Goal: Information Seeking & Learning: Learn about a topic

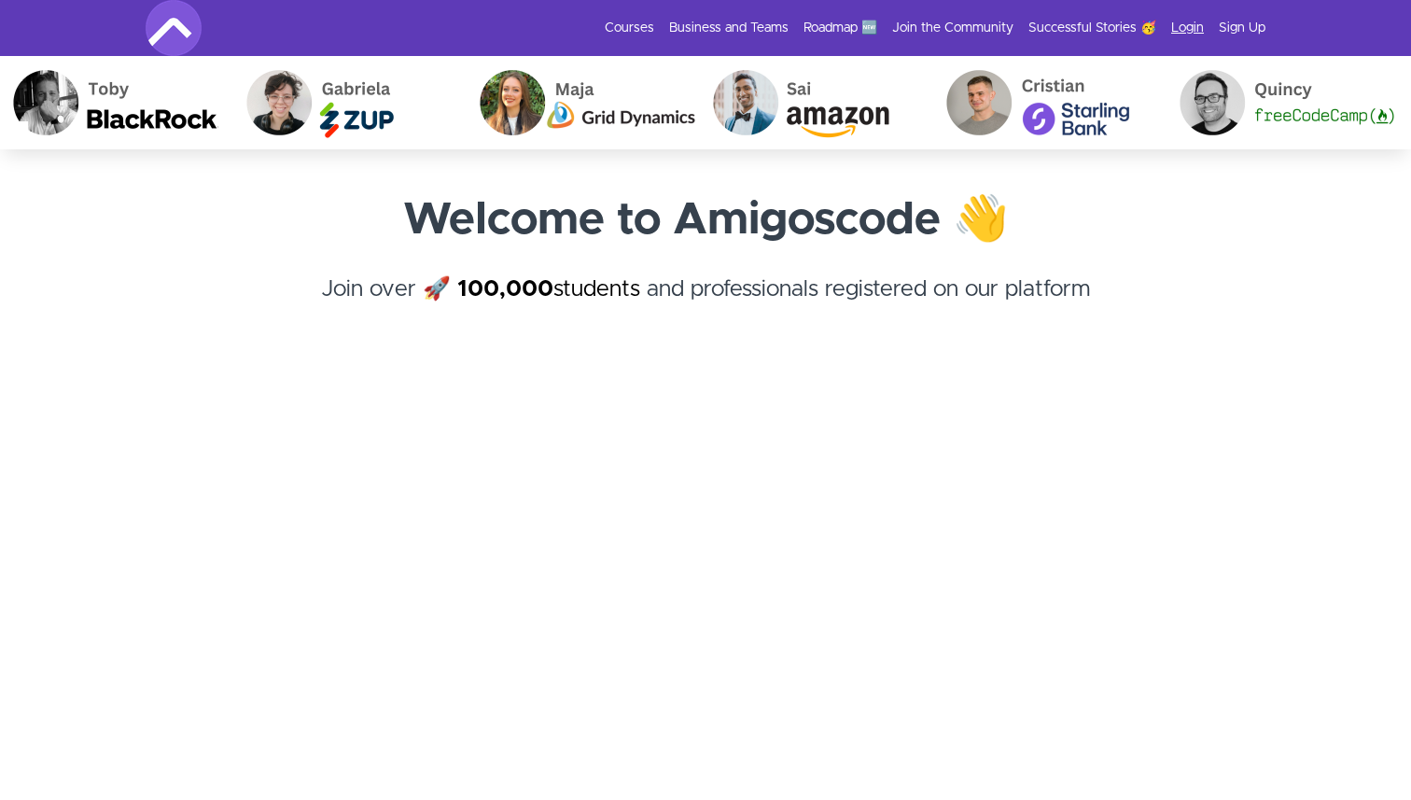
click at [1190, 23] on link "Login" at bounding box center [1187, 28] width 33 height 19
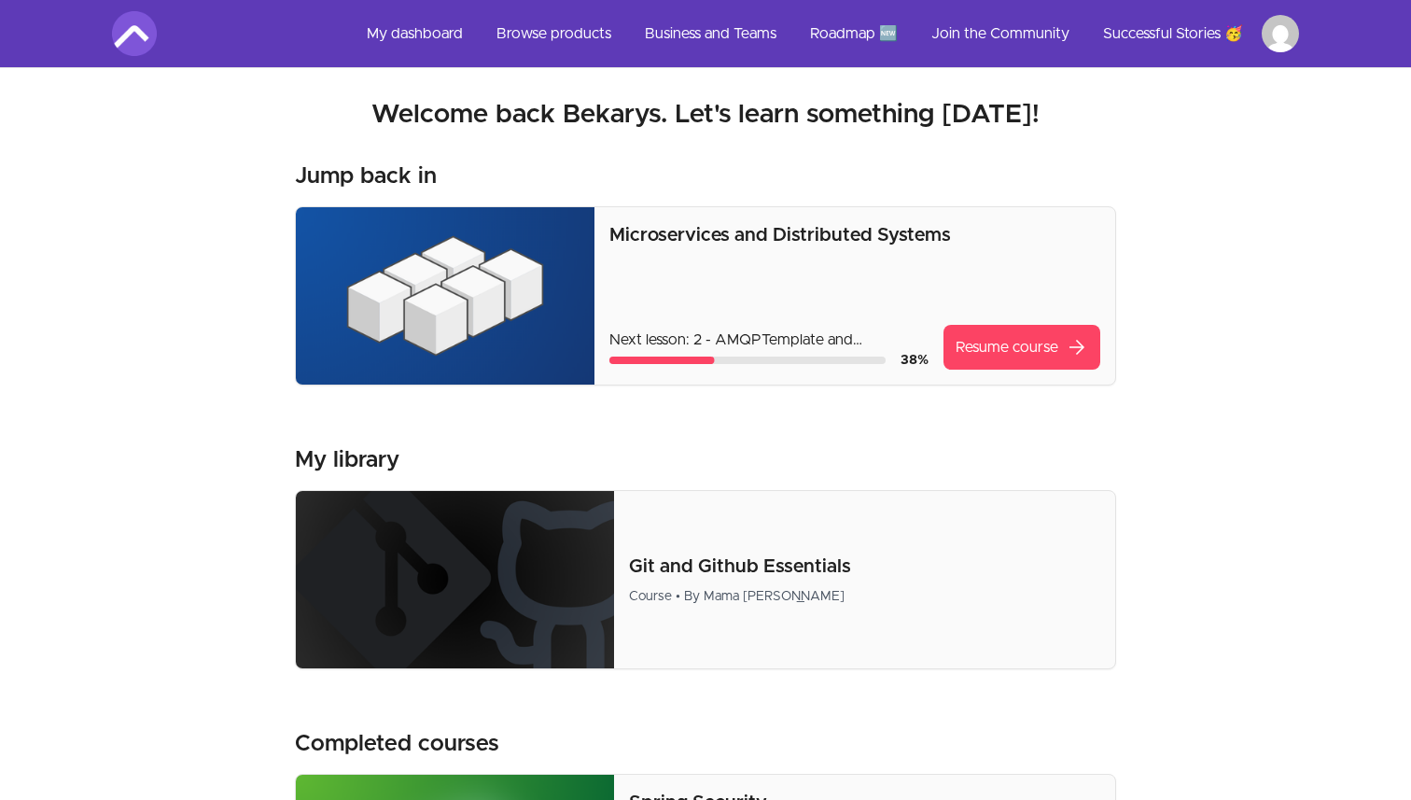
click at [475, 310] on img at bounding box center [445, 295] width 299 height 177
click at [991, 332] on link "Resume course arrow_forward" at bounding box center [1021, 347] width 157 height 45
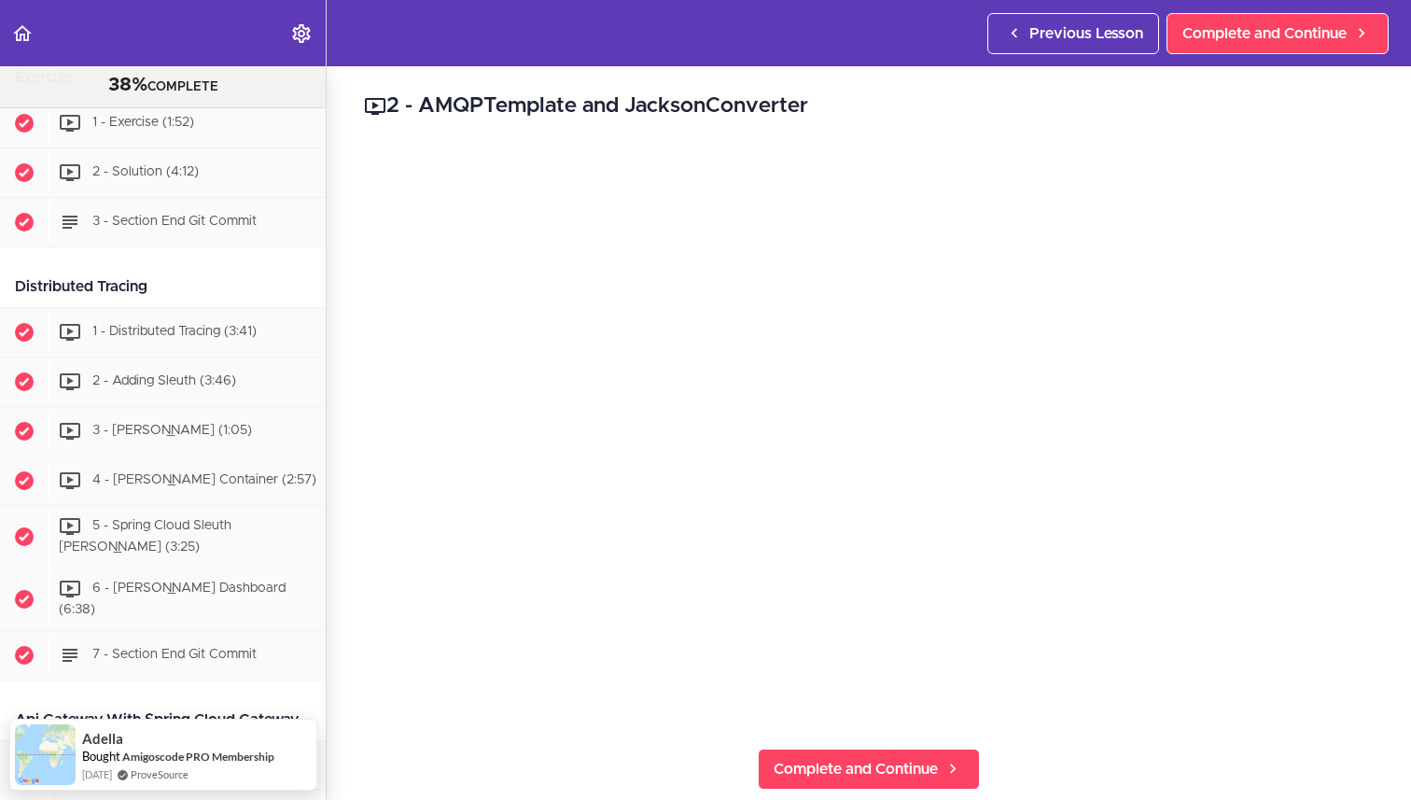
scroll to position [2363, 0]
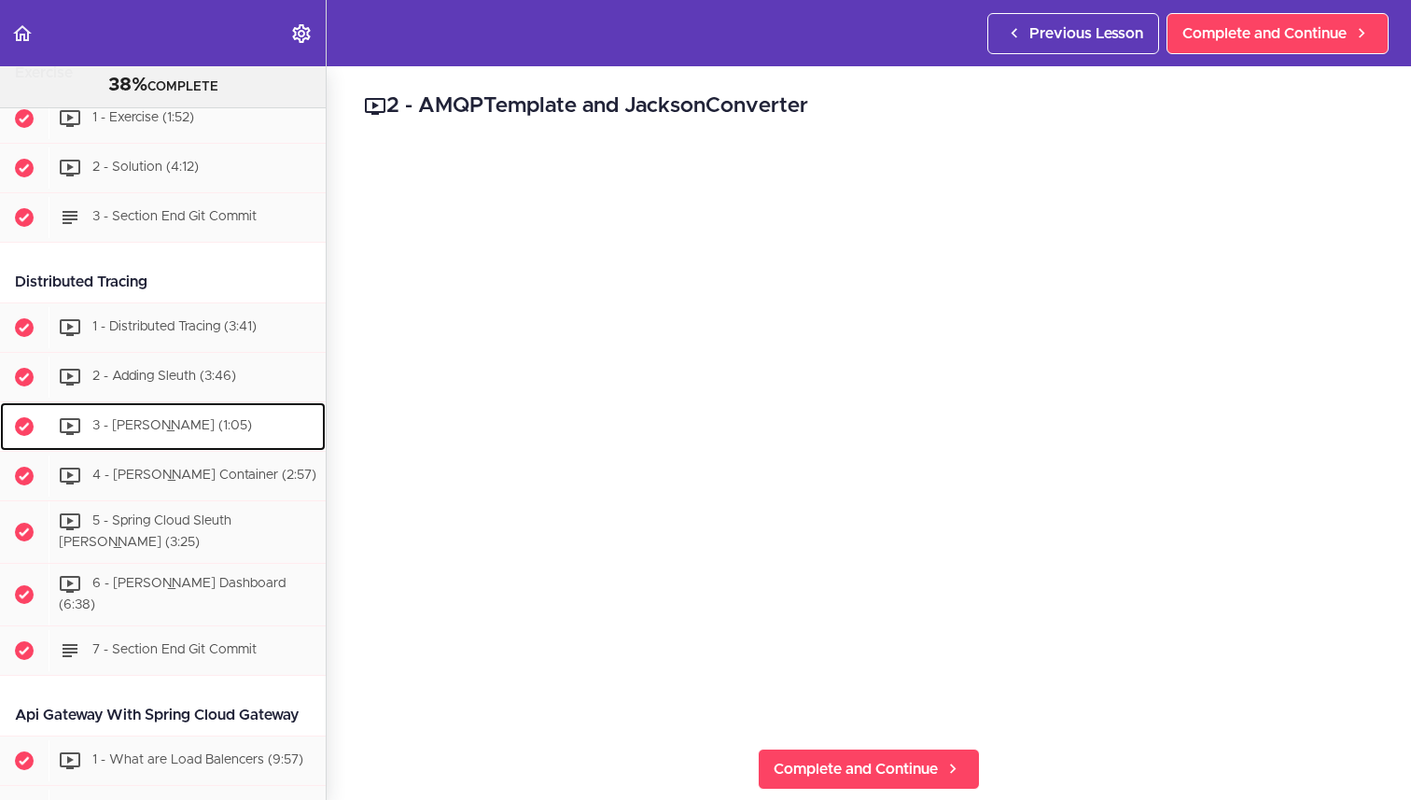
click at [153, 420] on span "3 - [PERSON_NAME] (1:05)" at bounding box center [172, 426] width 160 height 13
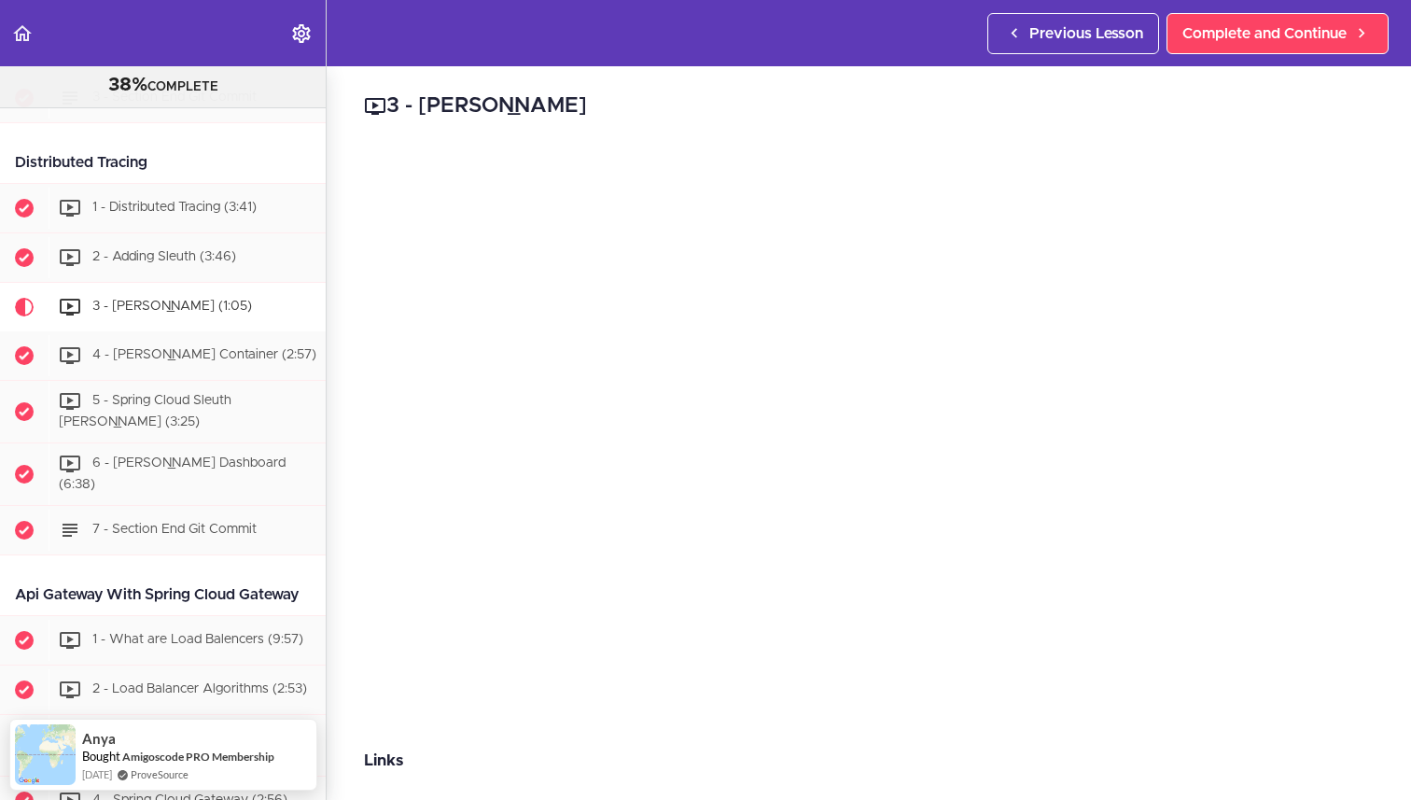
scroll to position [2474, 0]
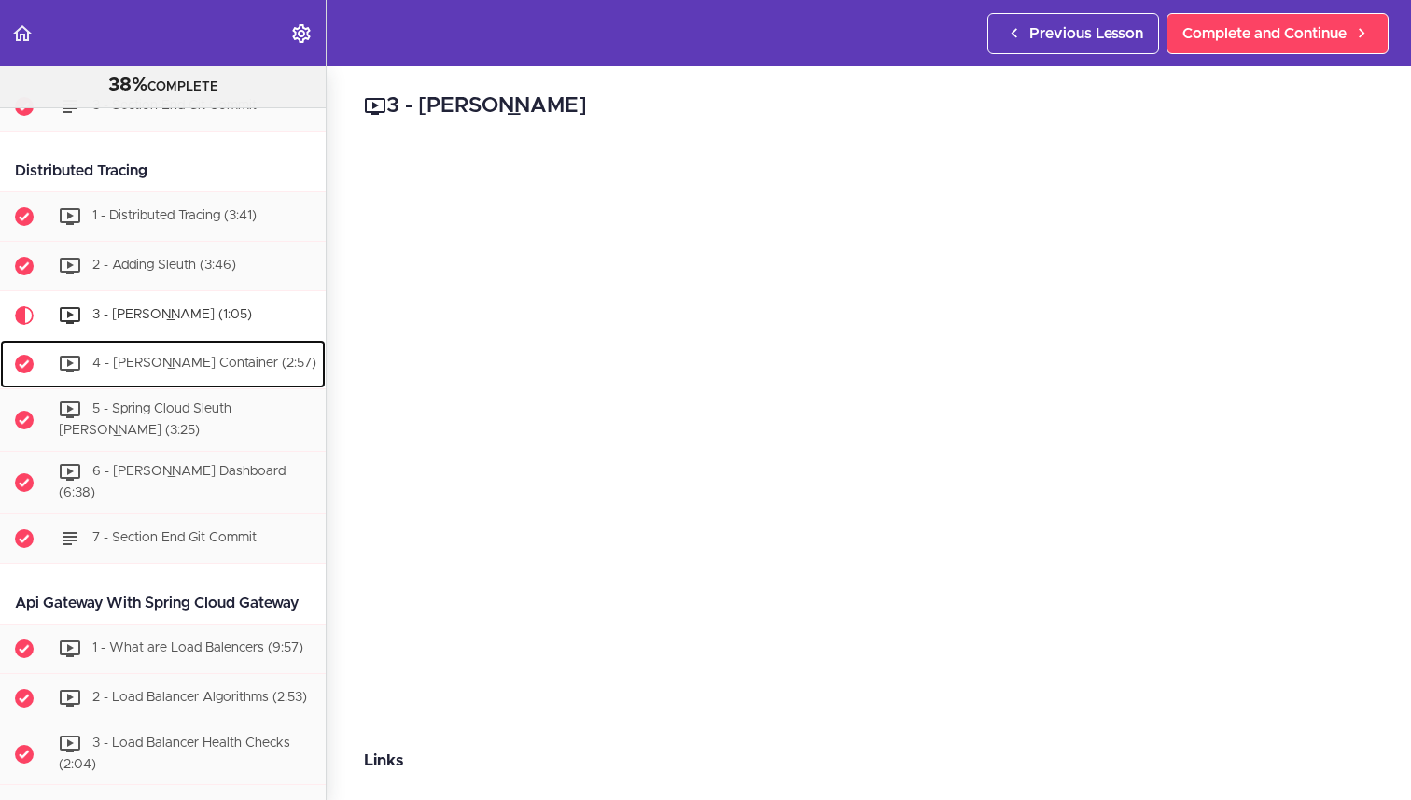
click at [206, 360] on span "4 - [PERSON_NAME] Container (2:57)" at bounding box center [204, 363] width 224 height 13
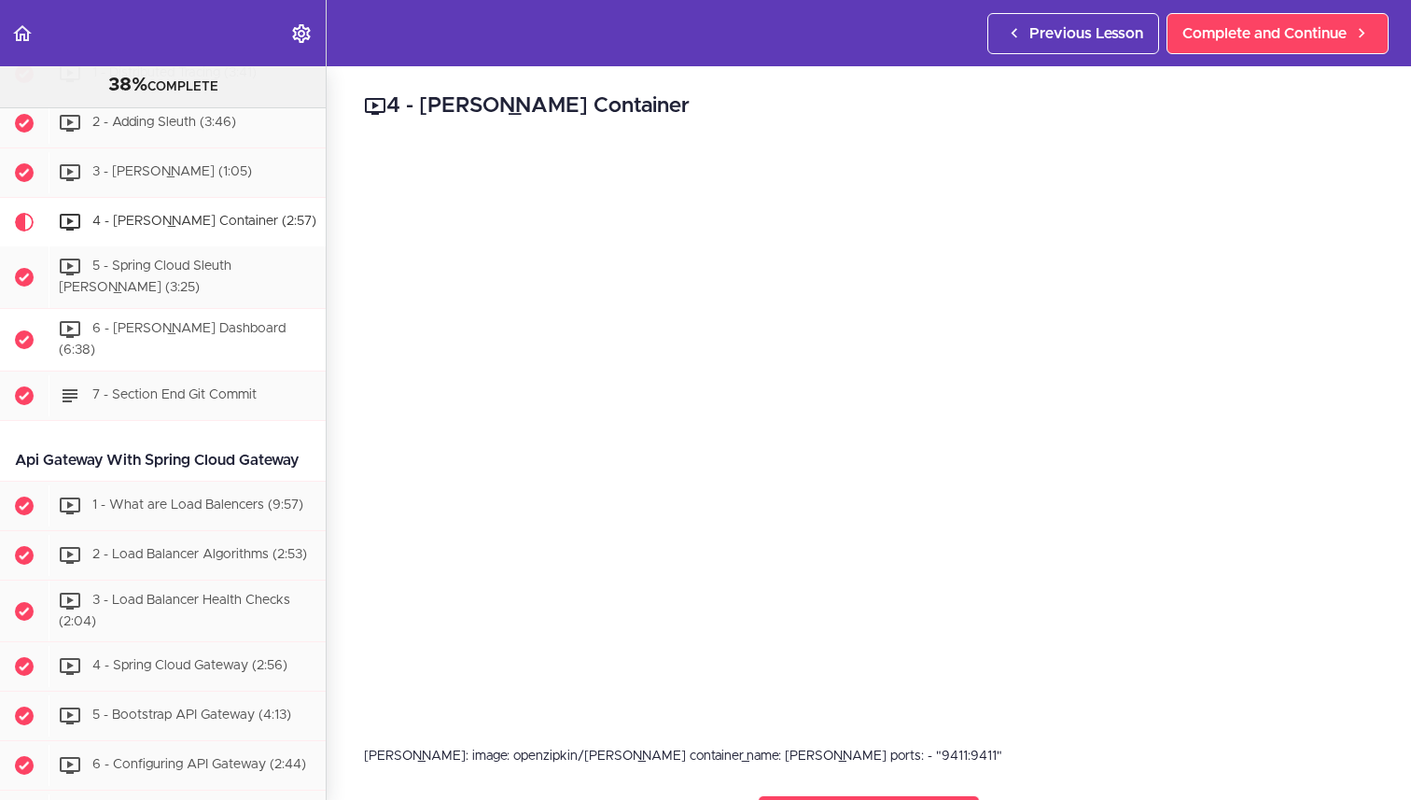
scroll to position [2602, 0]
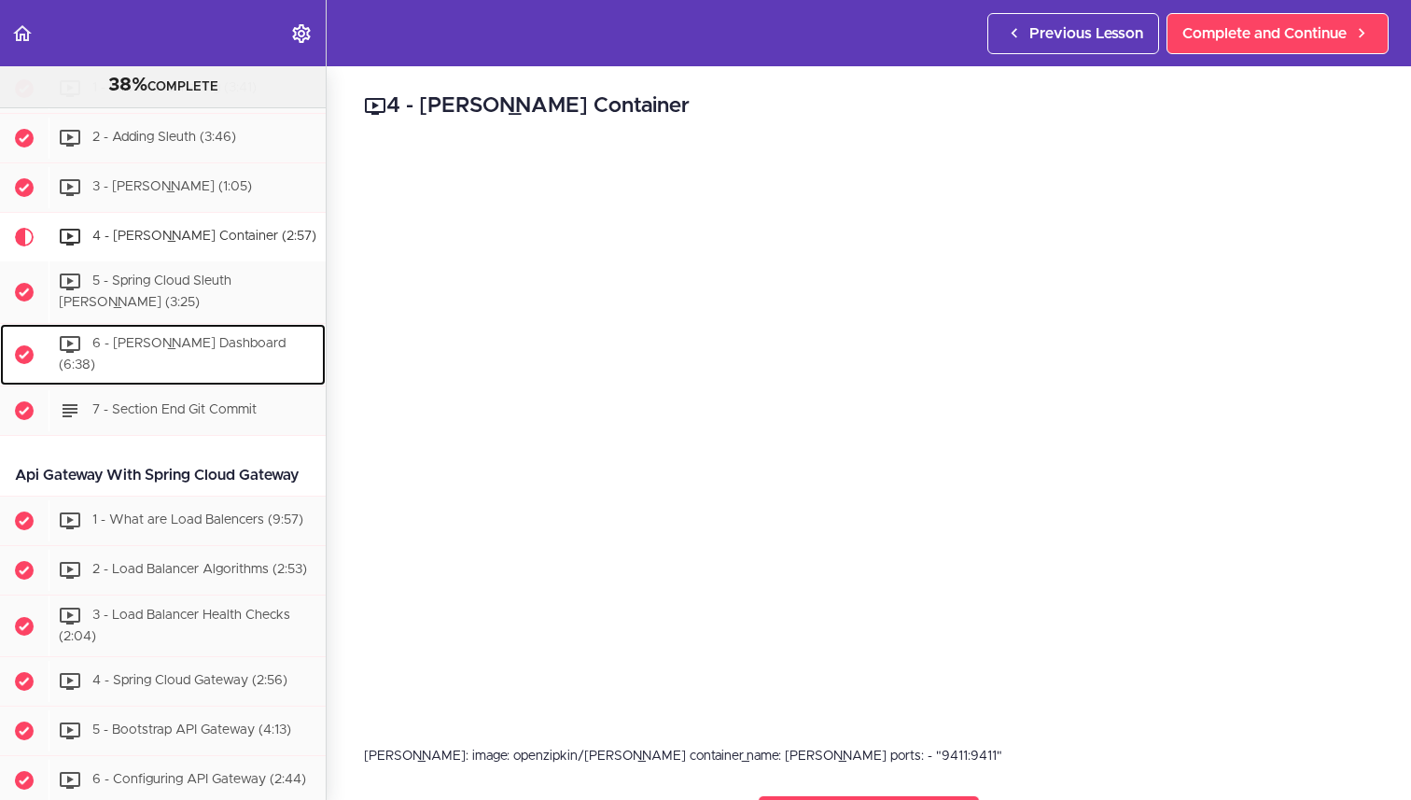
click at [209, 337] on span "6 - [PERSON_NAME] Dashboard (6:38)" at bounding box center [172, 354] width 227 height 35
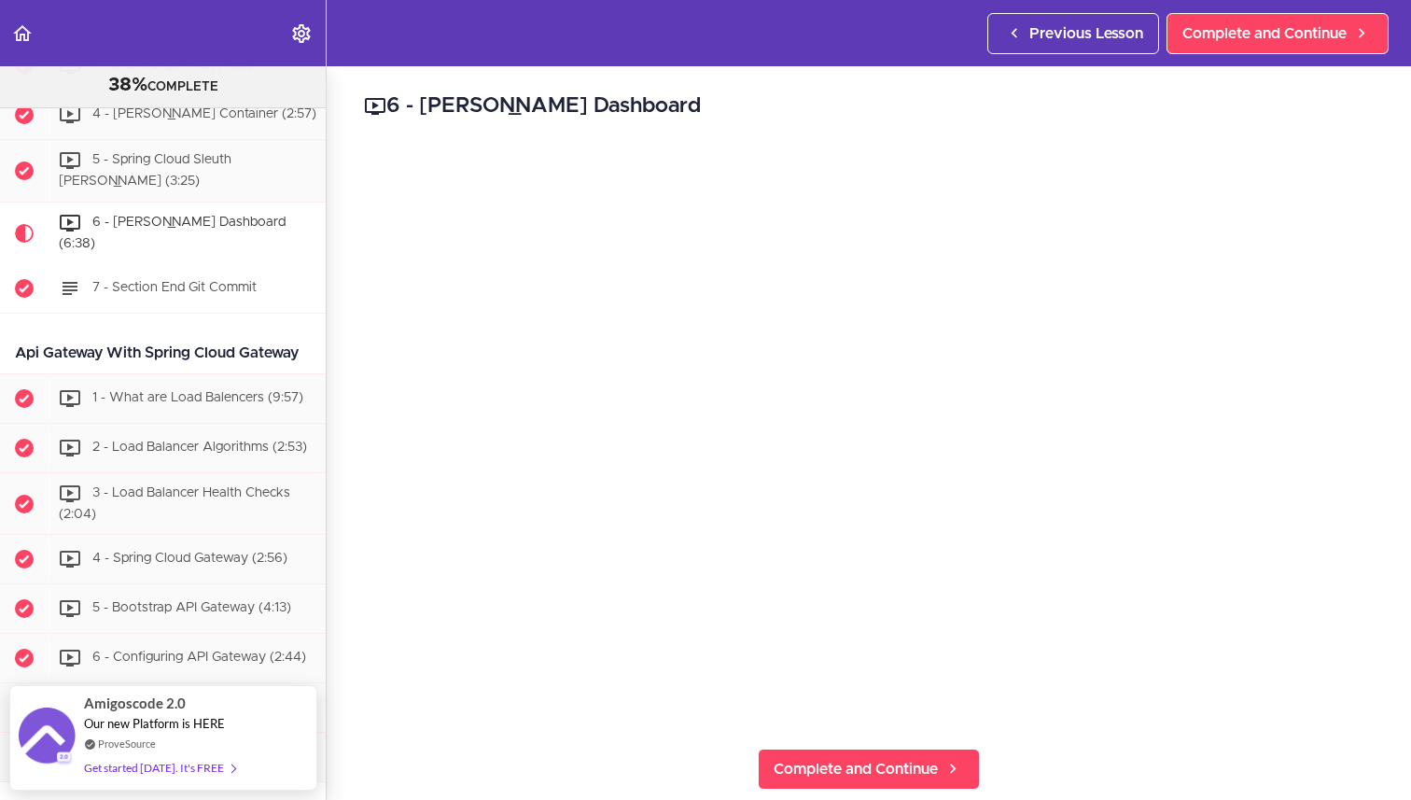
scroll to position [2698, 0]
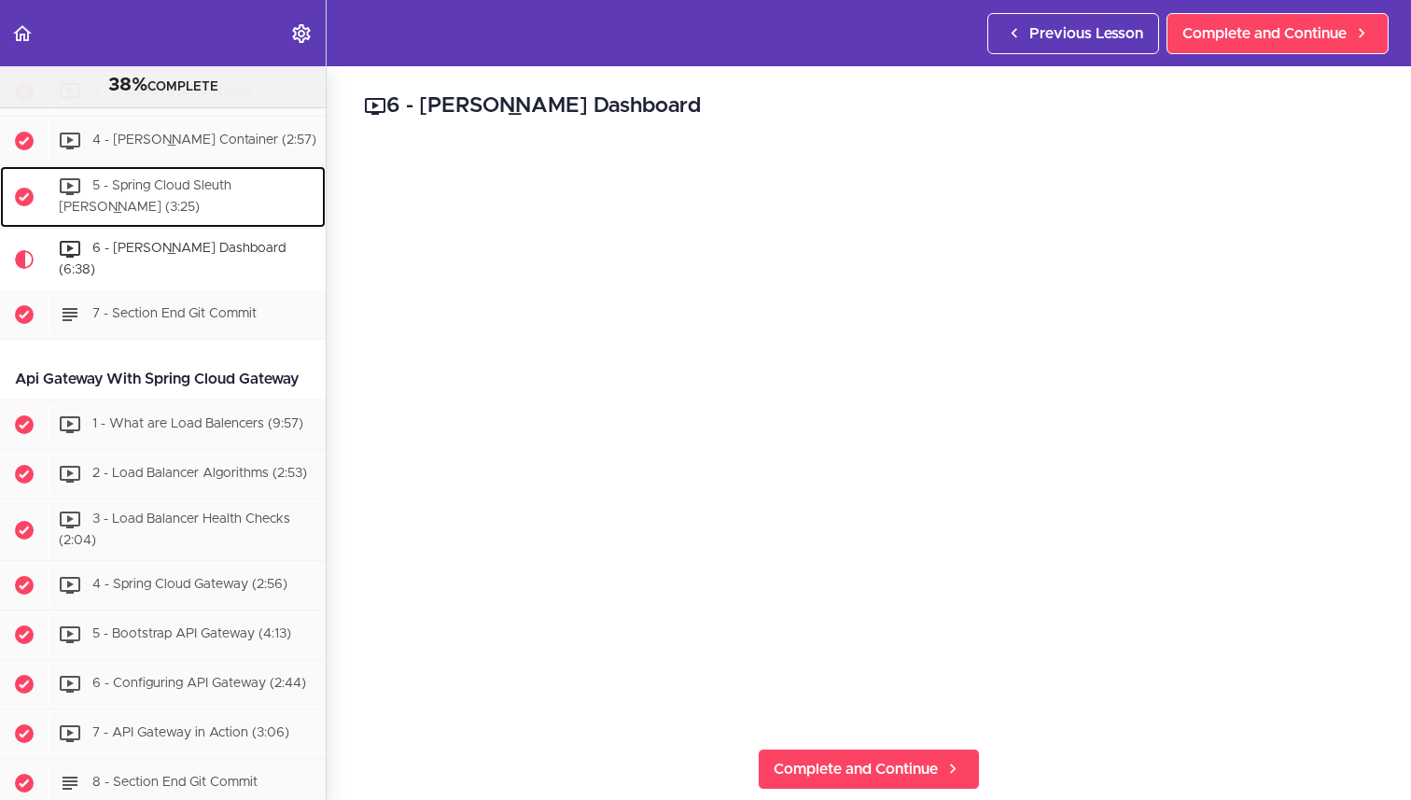
click at [225, 203] on div "5 - Spring Cloud Sleuth [PERSON_NAME] (3:25)" at bounding box center [187, 197] width 277 height 62
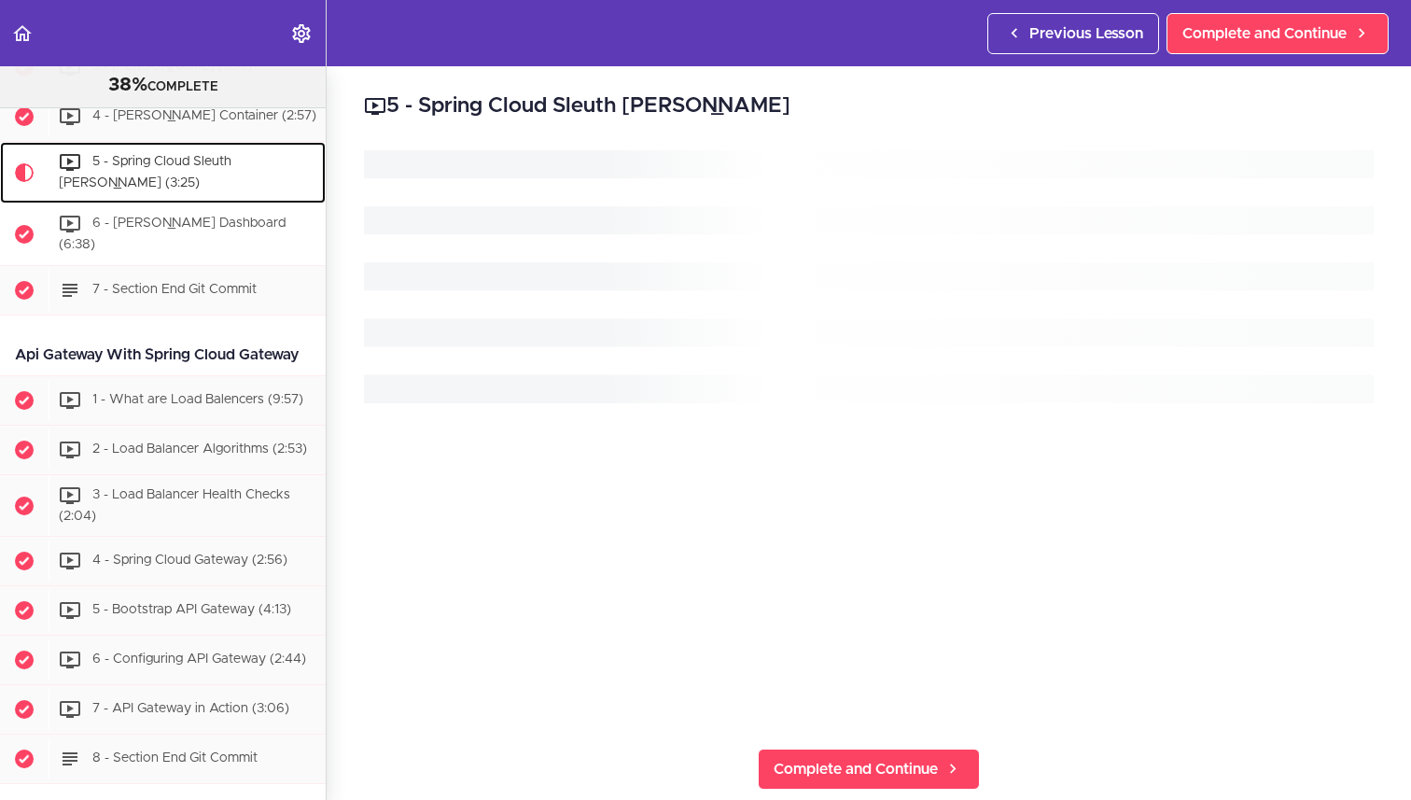
scroll to position [2727, 0]
